Goal: Navigation & Orientation: Find specific page/section

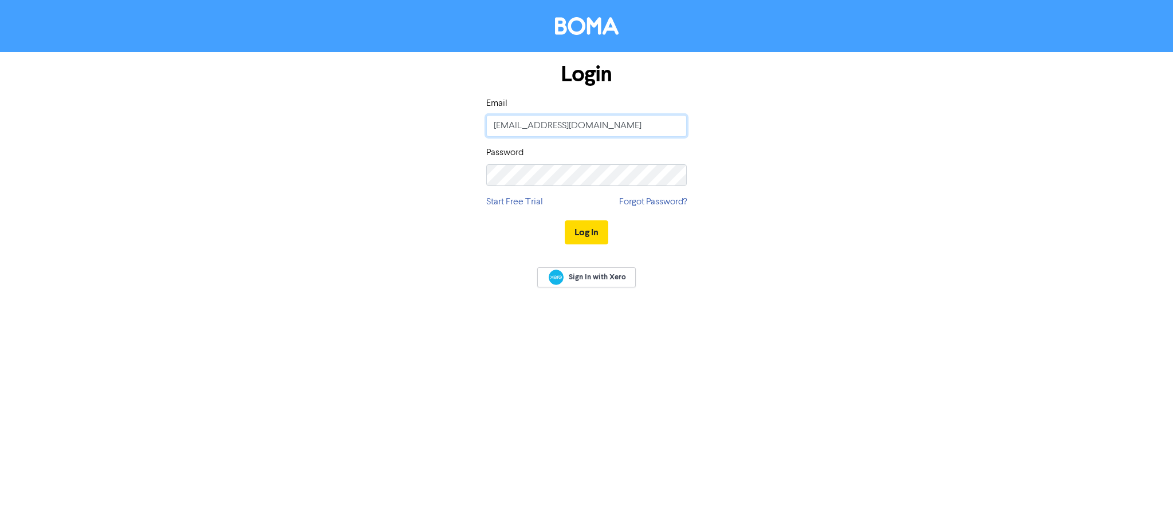
type input "[PERSON_NAME][EMAIL_ADDRESS][DOMAIN_NAME]"
click at [588, 235] on button "Log In" at bounding box center [587, 232] width 44 height 24
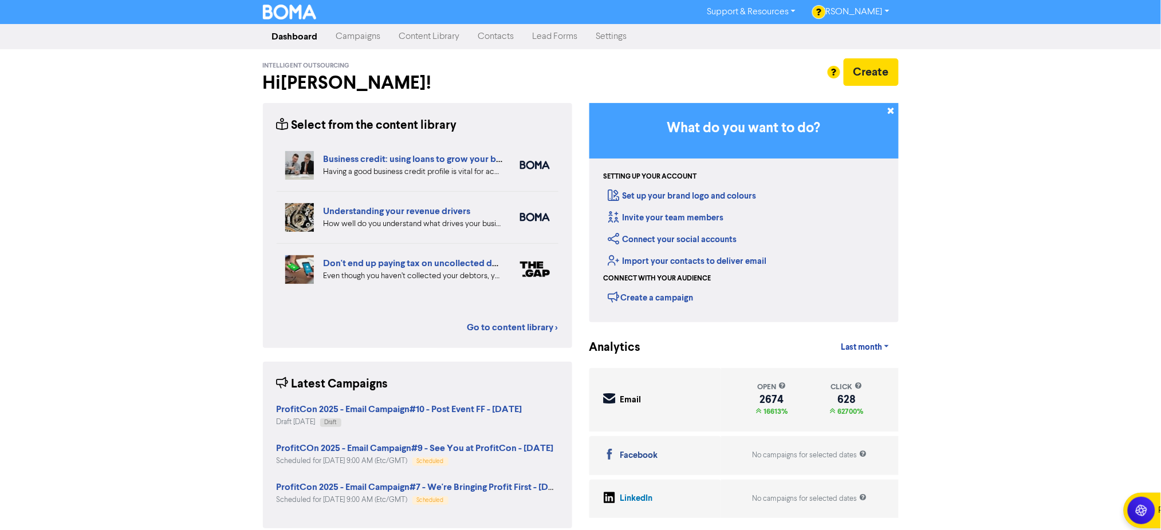
click at [350, 37] on link "Campaigns" at bounding box center [358, 36] width 63 height 23
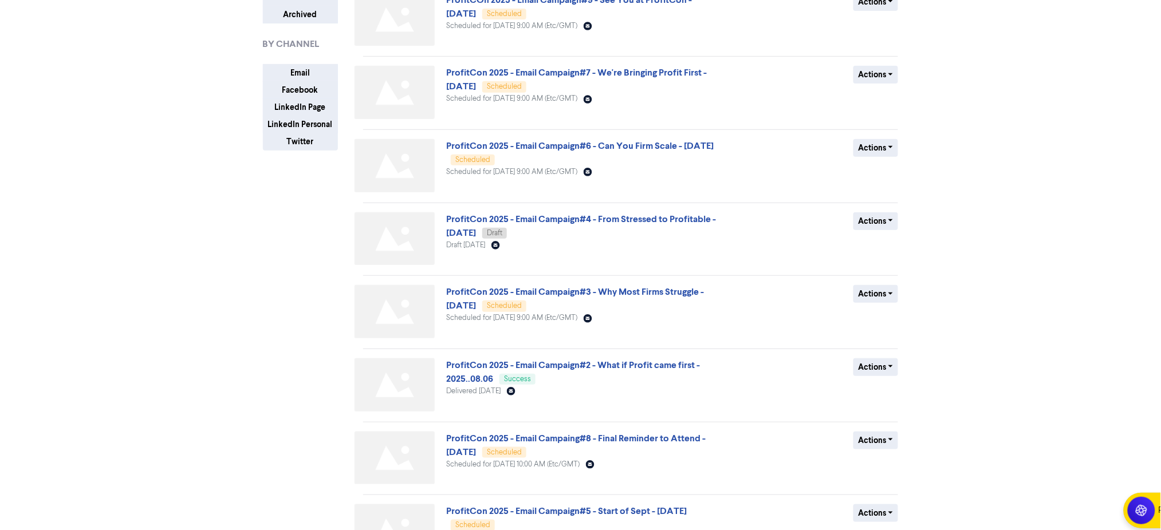
scroll to position [172, 0]
